Goal: Register for event/course

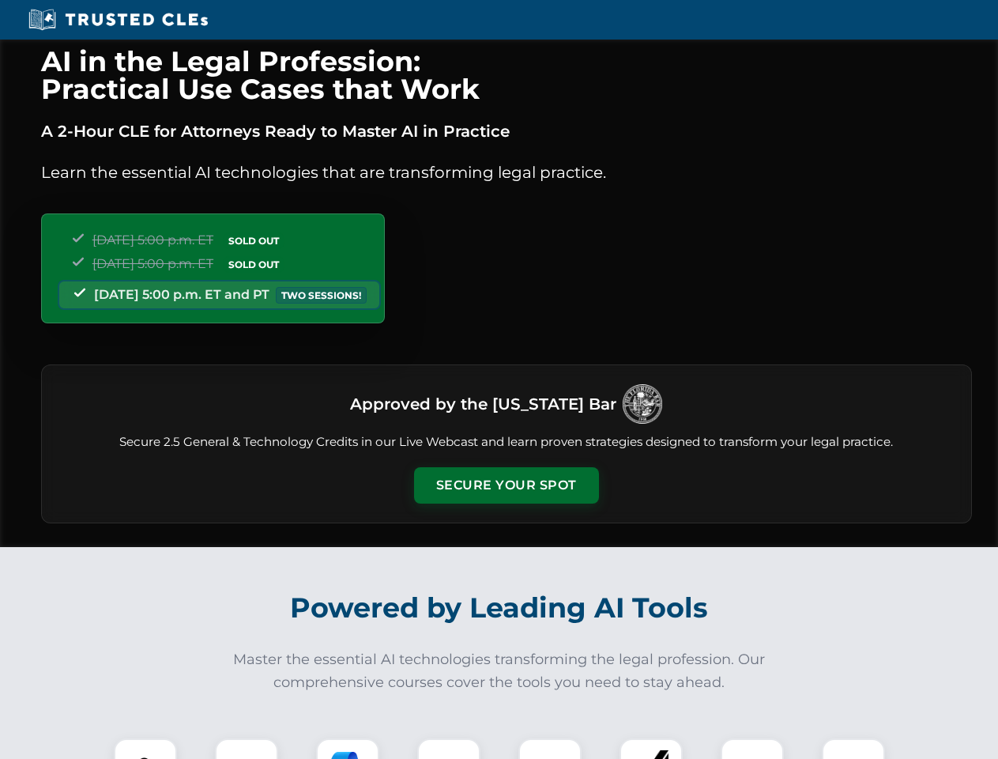
click at [506, 485] on button "Secure Your Spot" at bounding box center [506, 485] width 185 height 36
click at [145, 749] on img at bounding box center [146, 770] width 46 height 46
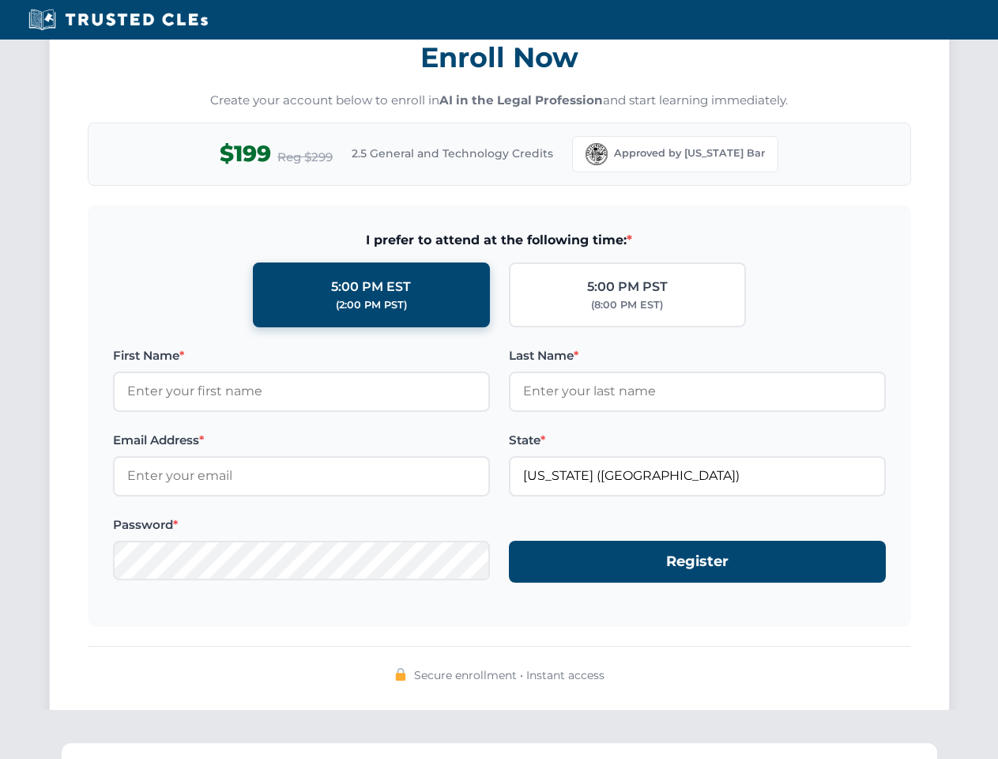
scroll to position [1552, 0]
